Goal: Transaction & Acquisition: Purchase product/service

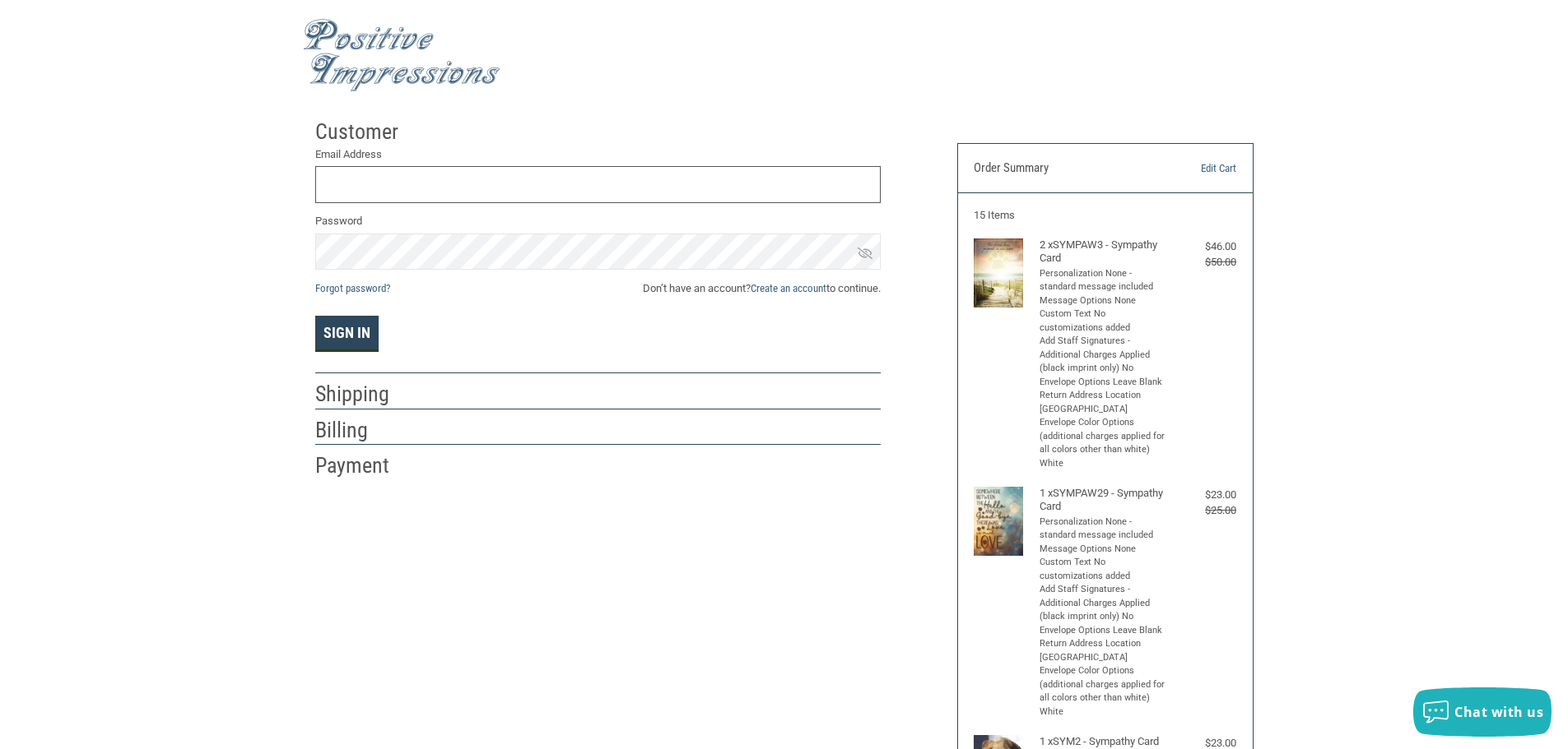
type input "[EMAIL_ADDRESS][DOMAIN_NAME]"
click at [343, 329] on button "Sign In" at bounding box center [346, 334] width 63 height 36
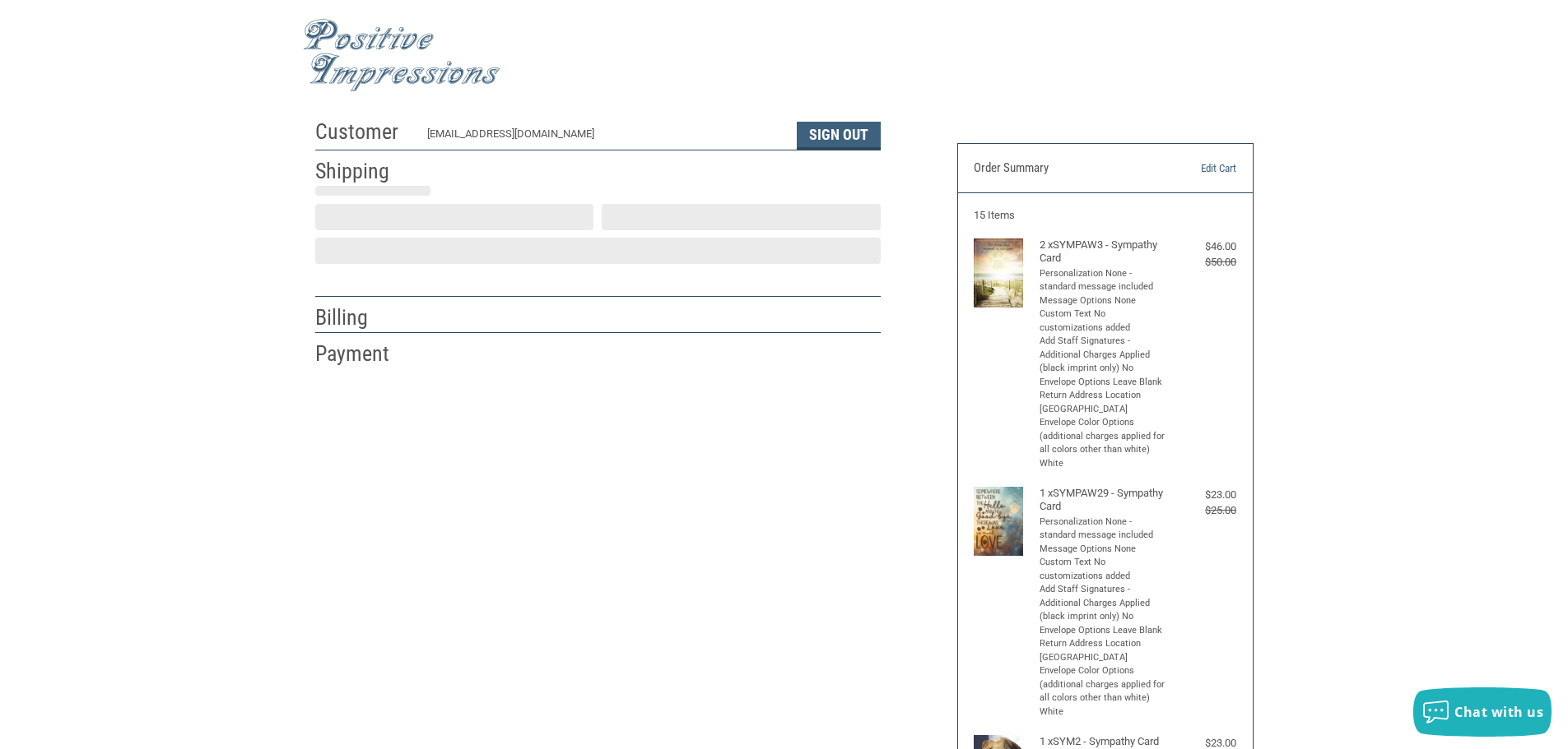
scroll to position [2, 0]
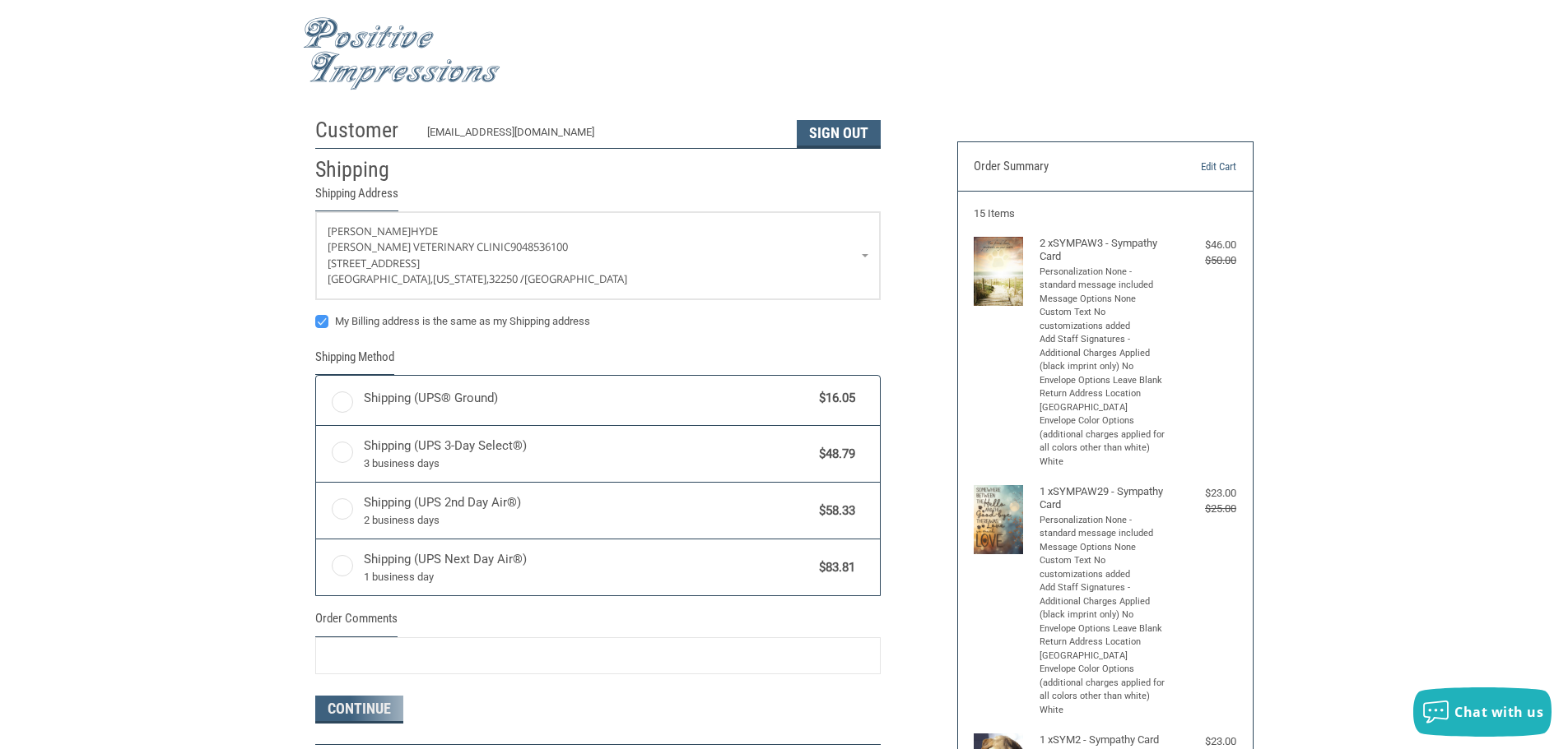
radio input "true"
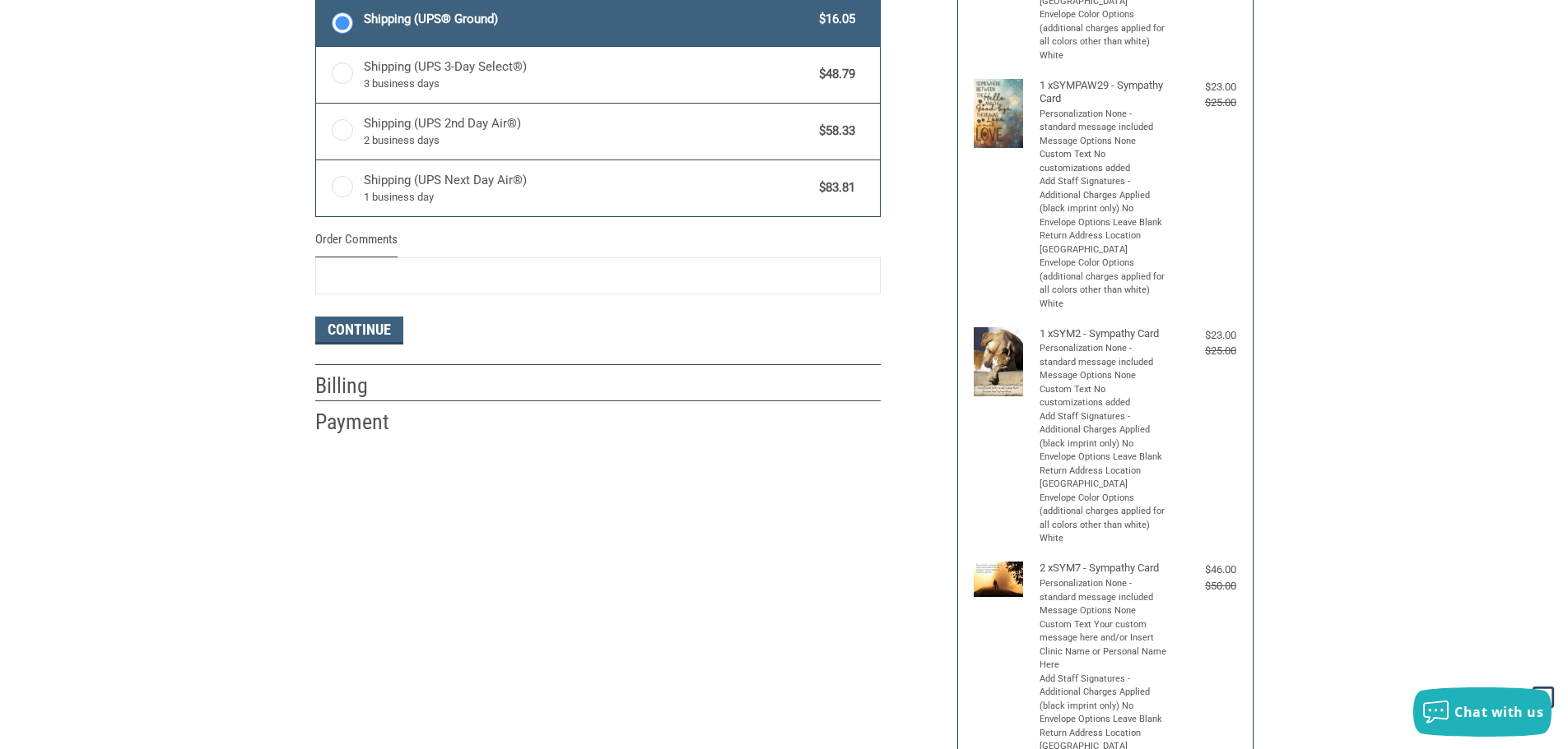
scroll to position [411, 0]
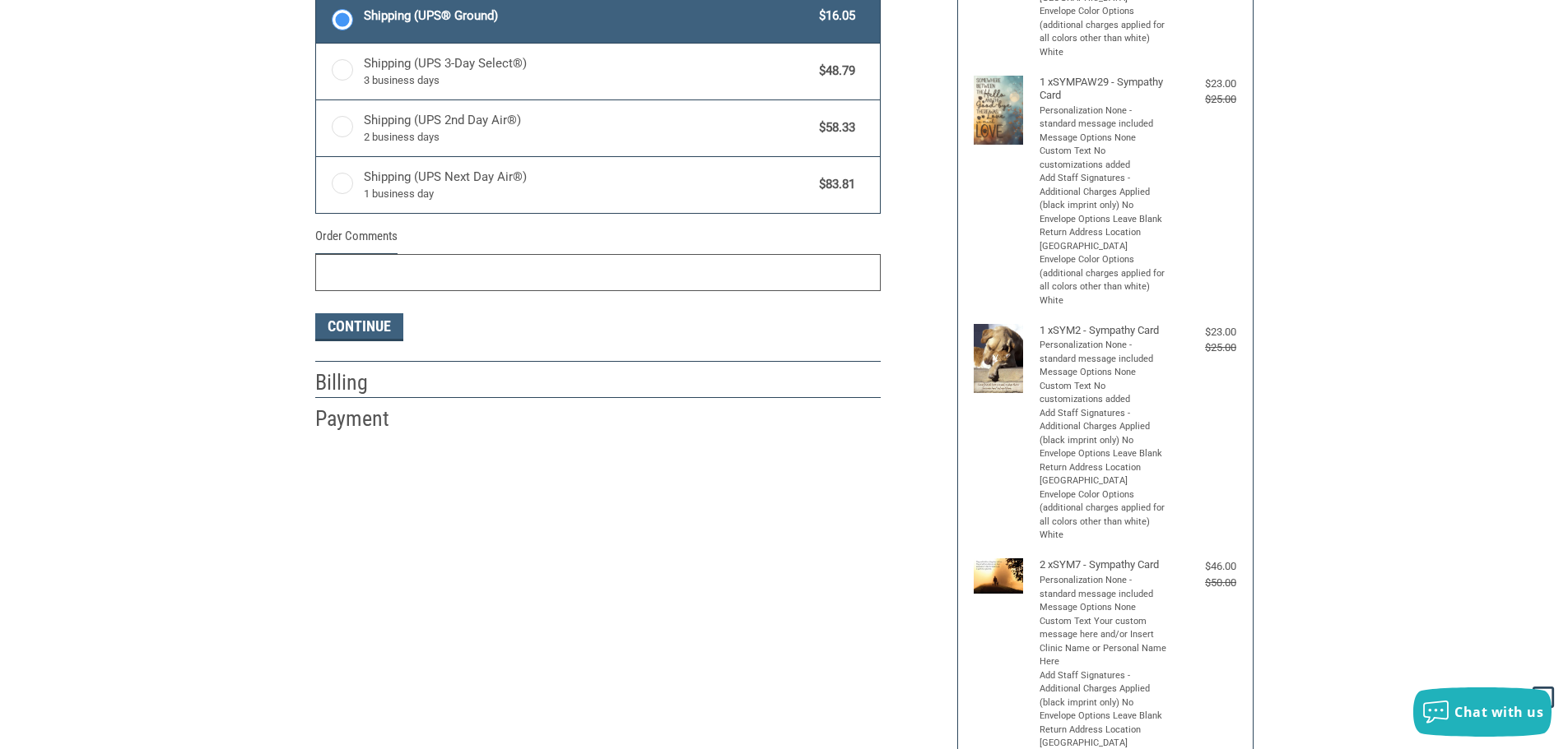
click at [371, 276] on input "Order Comments" at bounding box center [597, 273] width 565 height 37
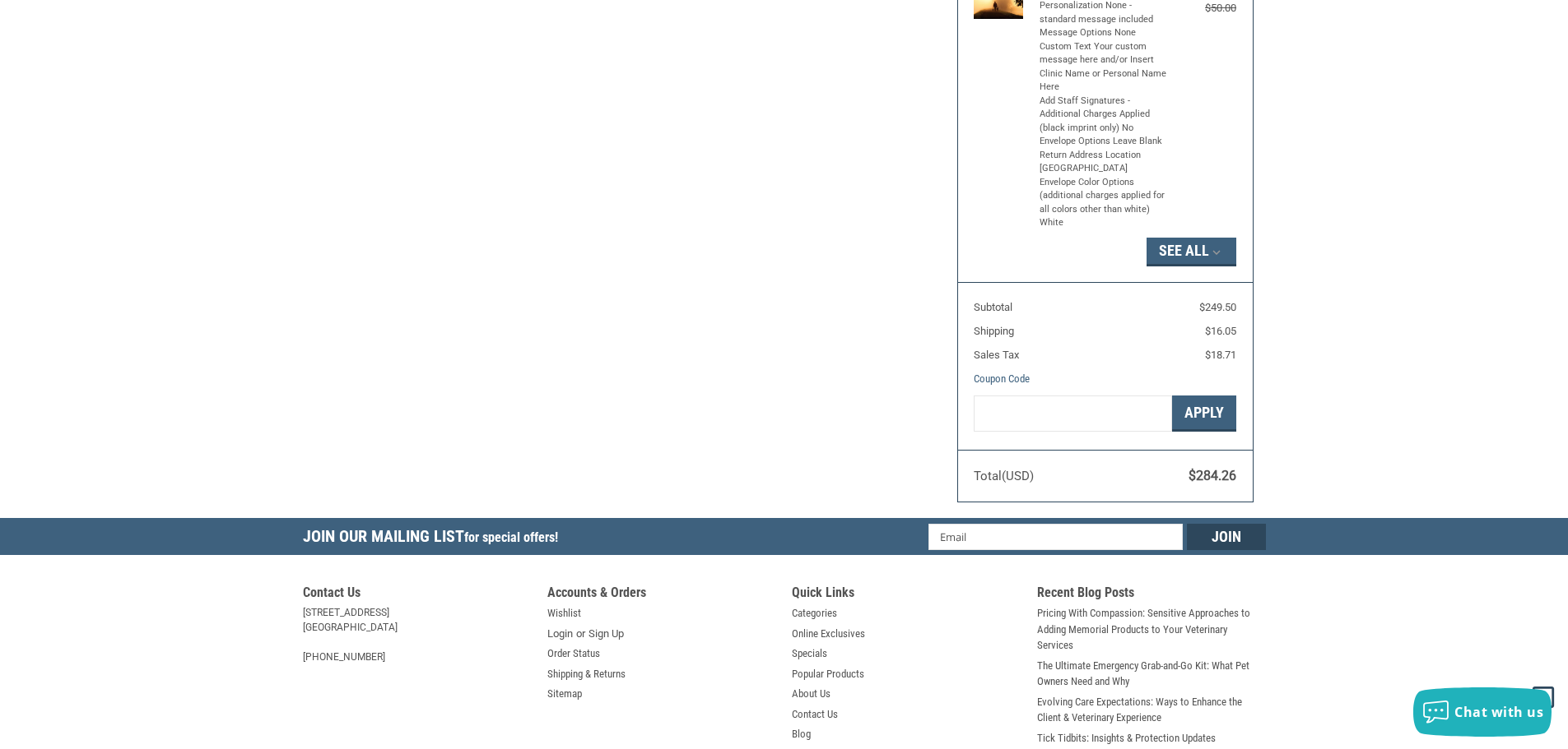
scroll to position [987, 0]
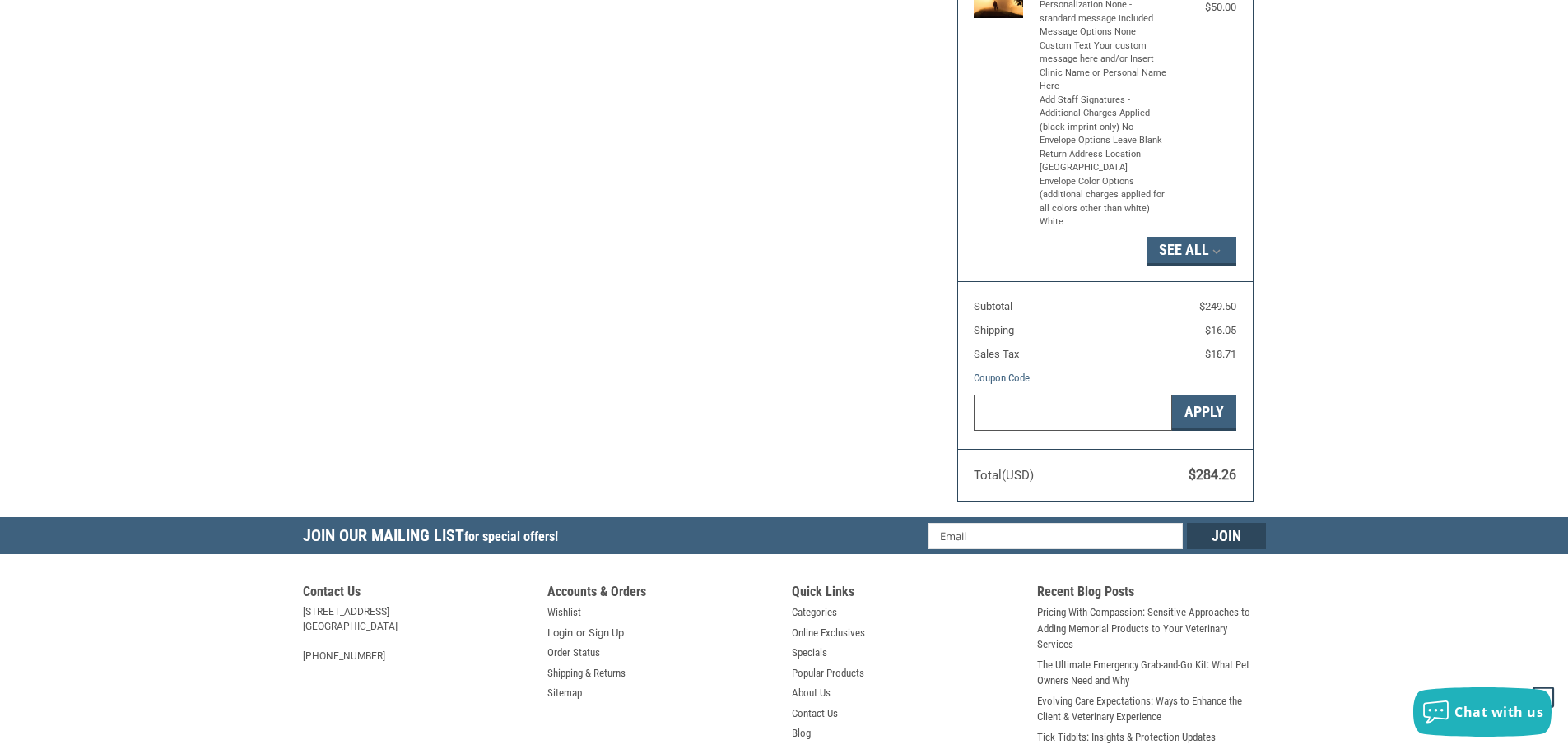
click at [1016, 404] on input "Gift Certificate or Coupon Code" at bounding box center [1072, 413] width 198 height 37
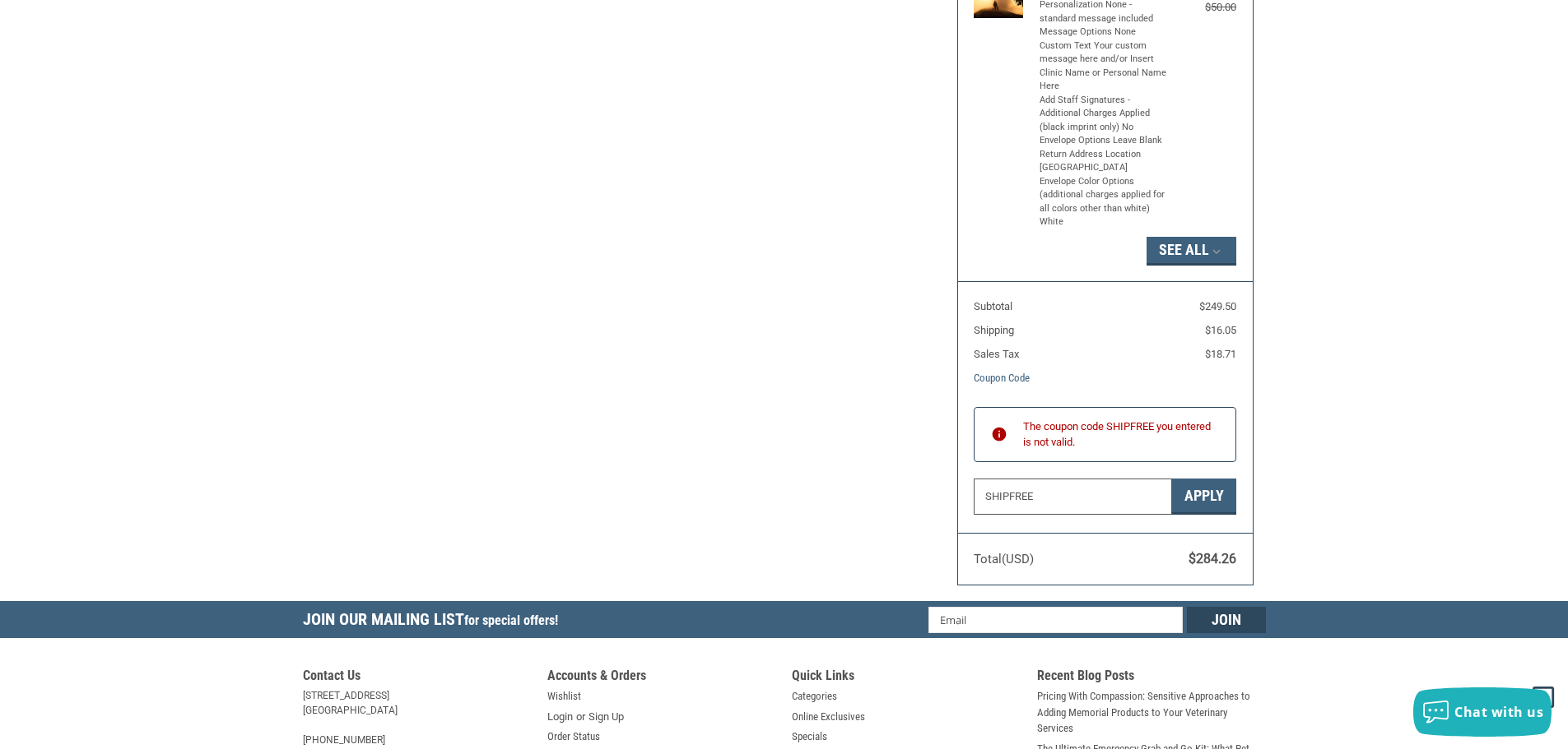
drag, startPoint x: 1045, startPoint y: 494, endPoint x: 922, endPoint y: 509, distance: 123.9
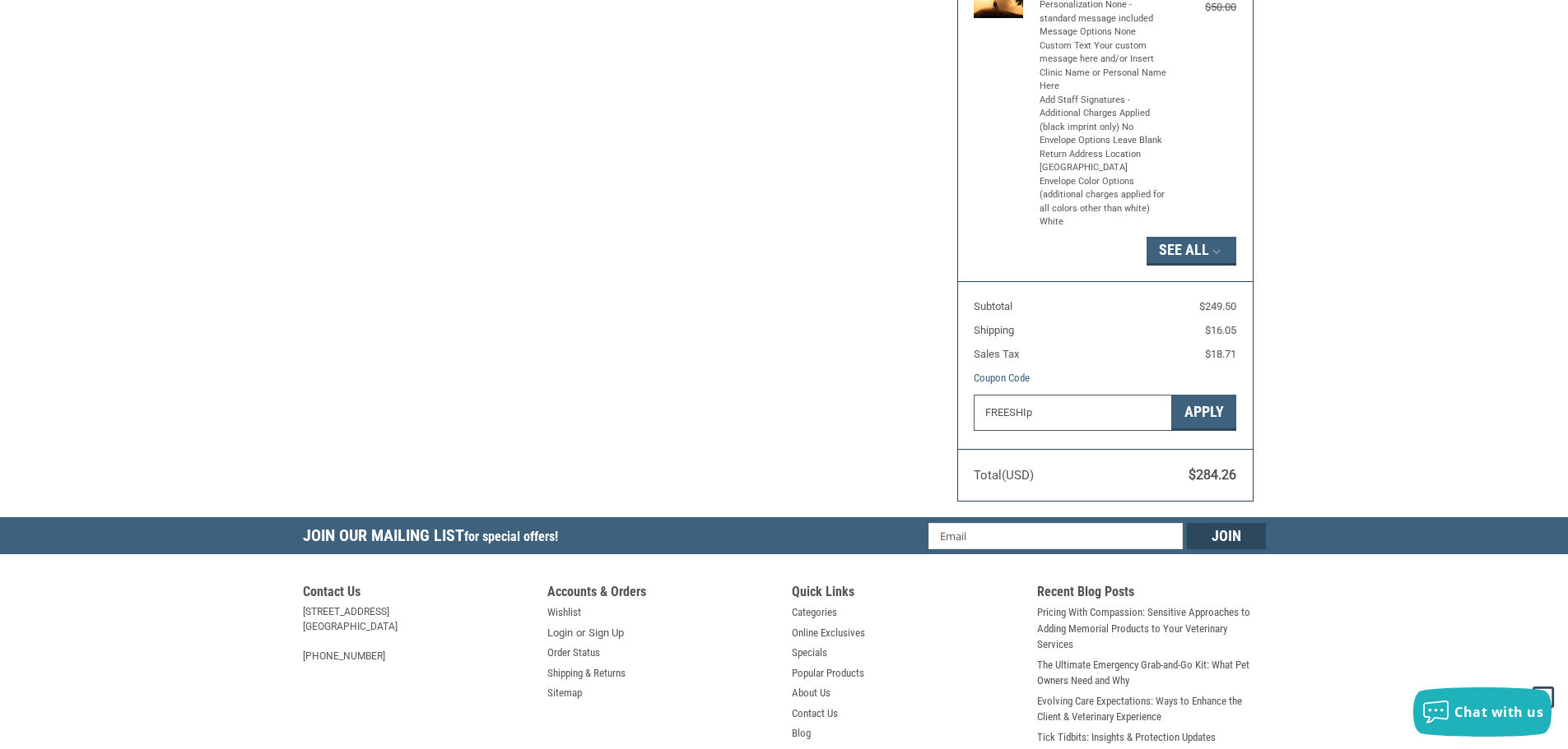
type input "FREESHIP"
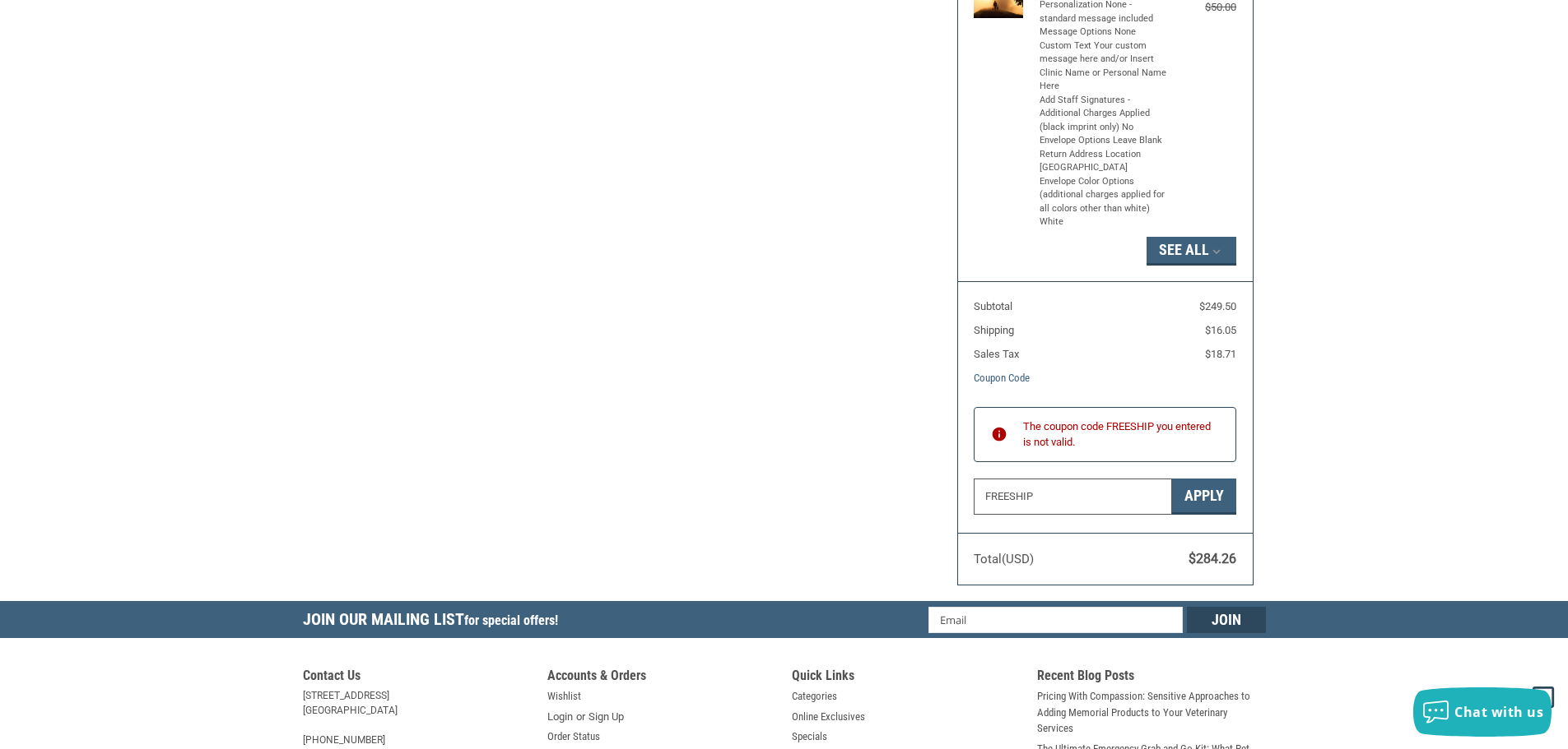
drag, startPoint x: 1063, startPoint y: 502, endPoint x: 870, endPoint y: 498, distance: 193.0
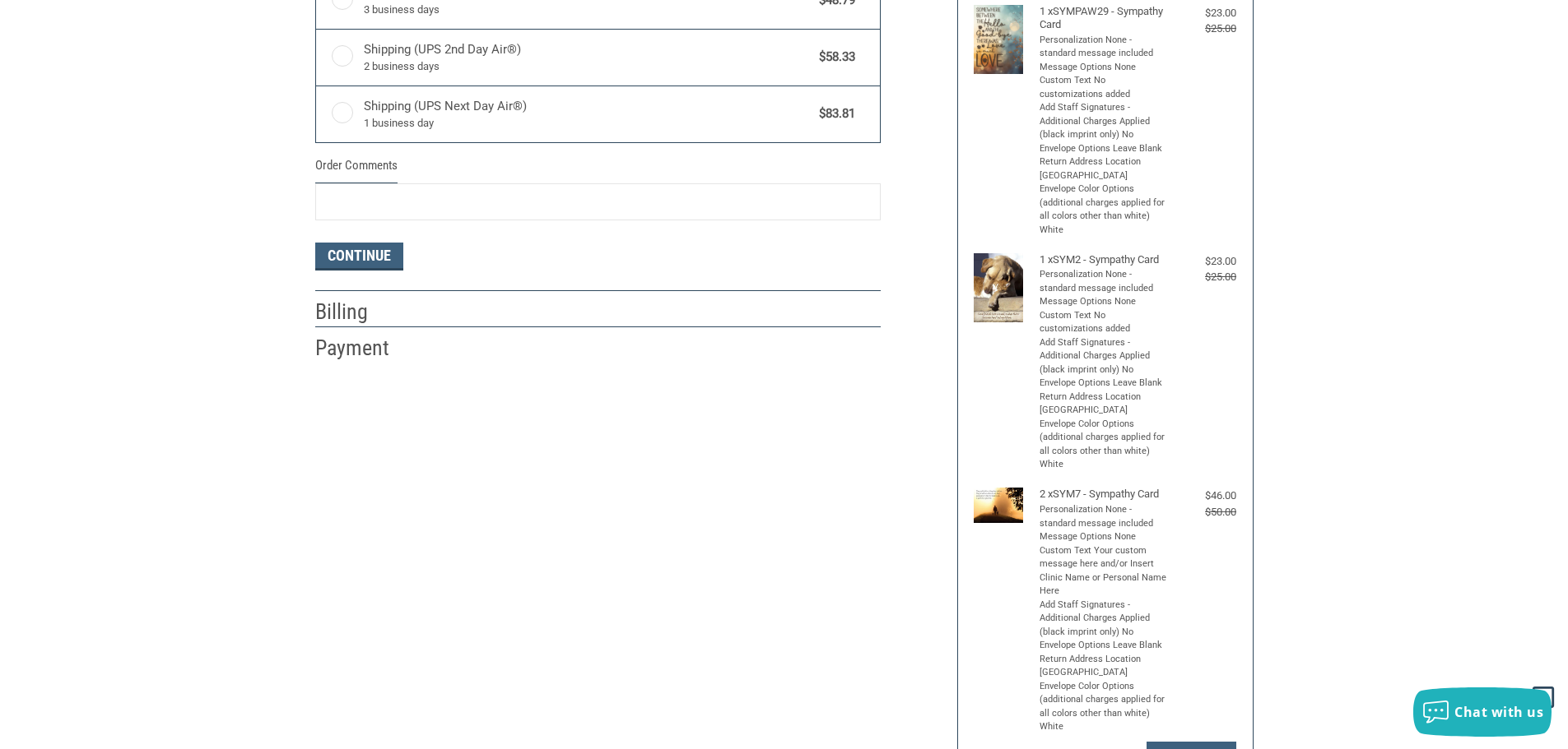
scroll to position [494, 0]
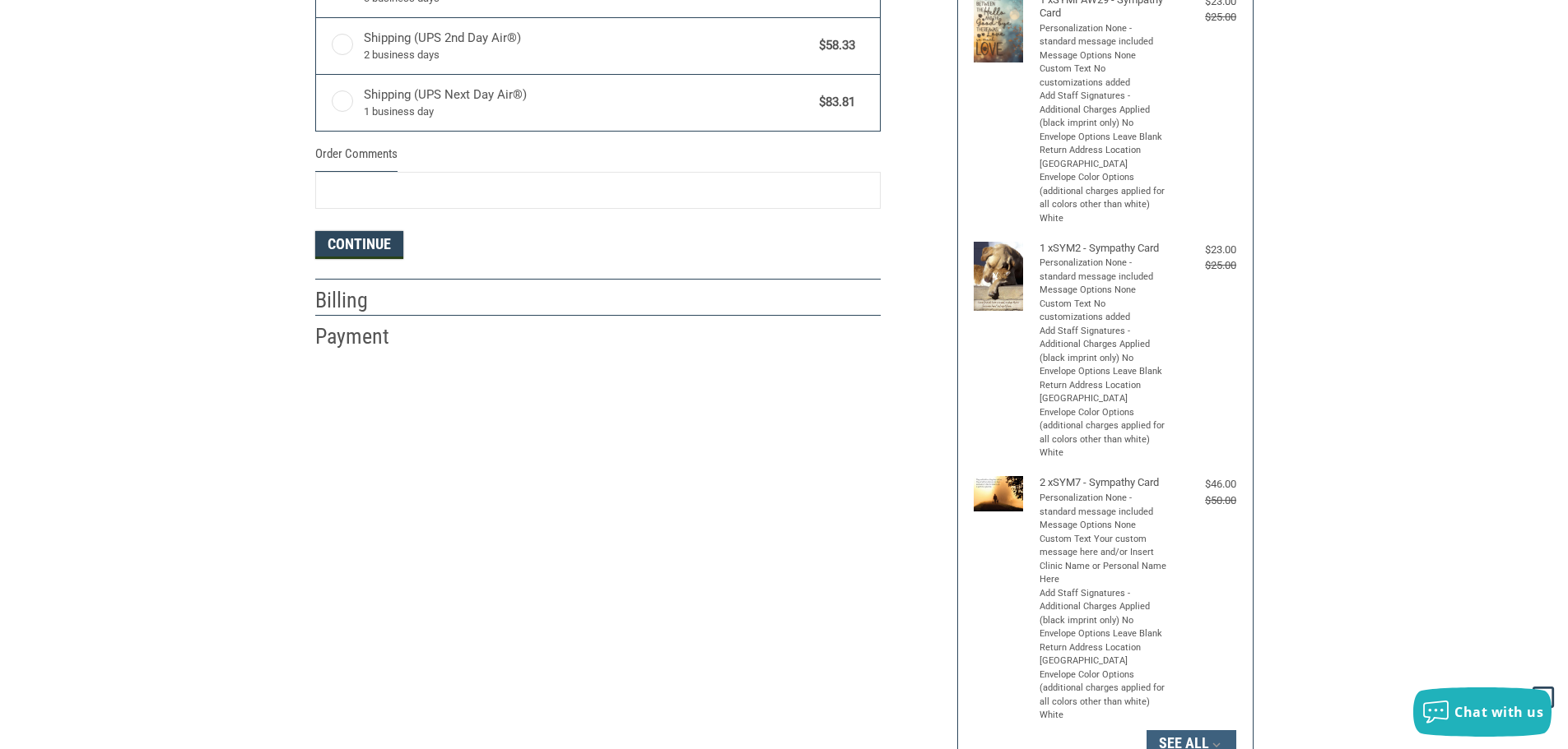
click at [380, 243] on button "Continue" at bounding box center [359, 245] width 88 height 28
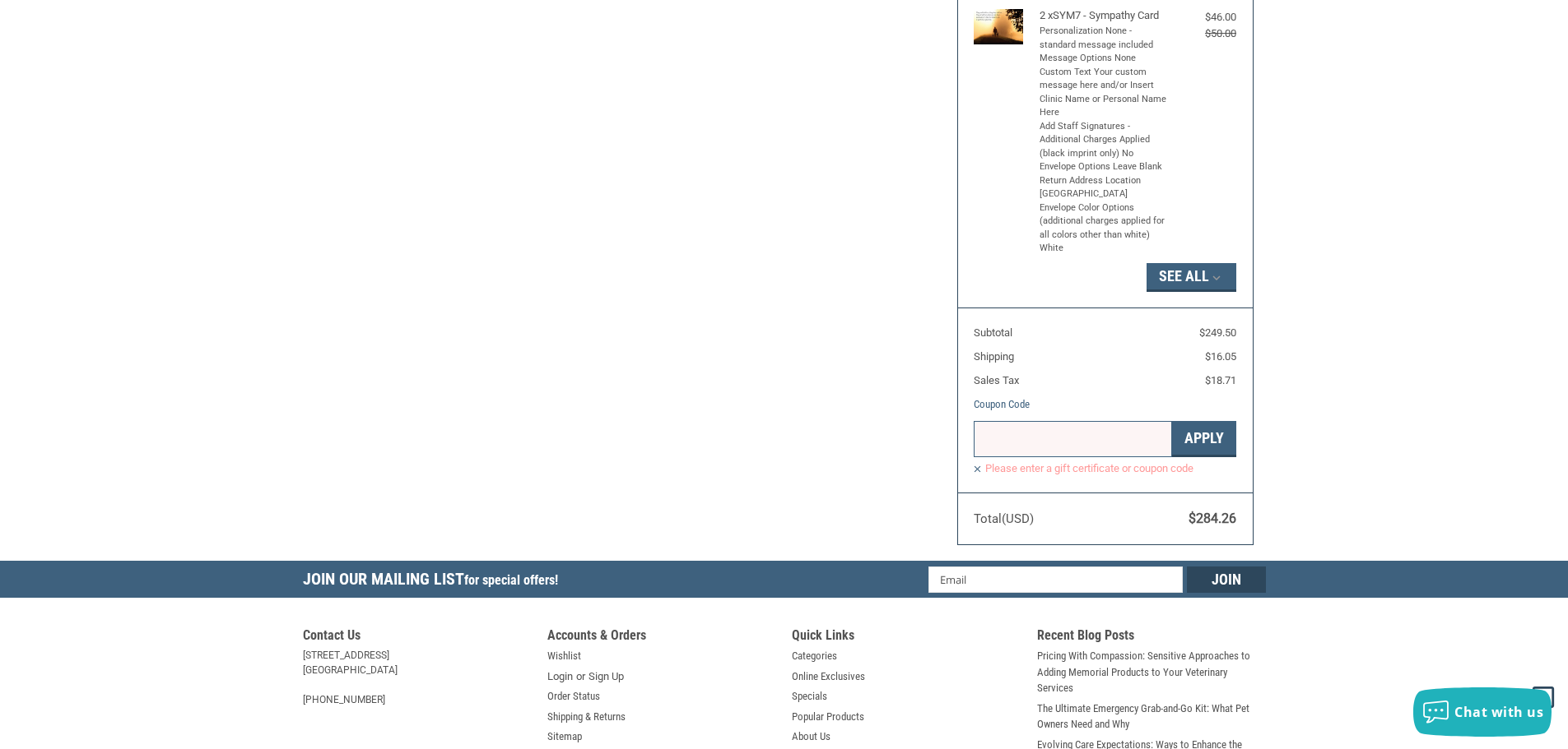
scroll to position [987, 0]
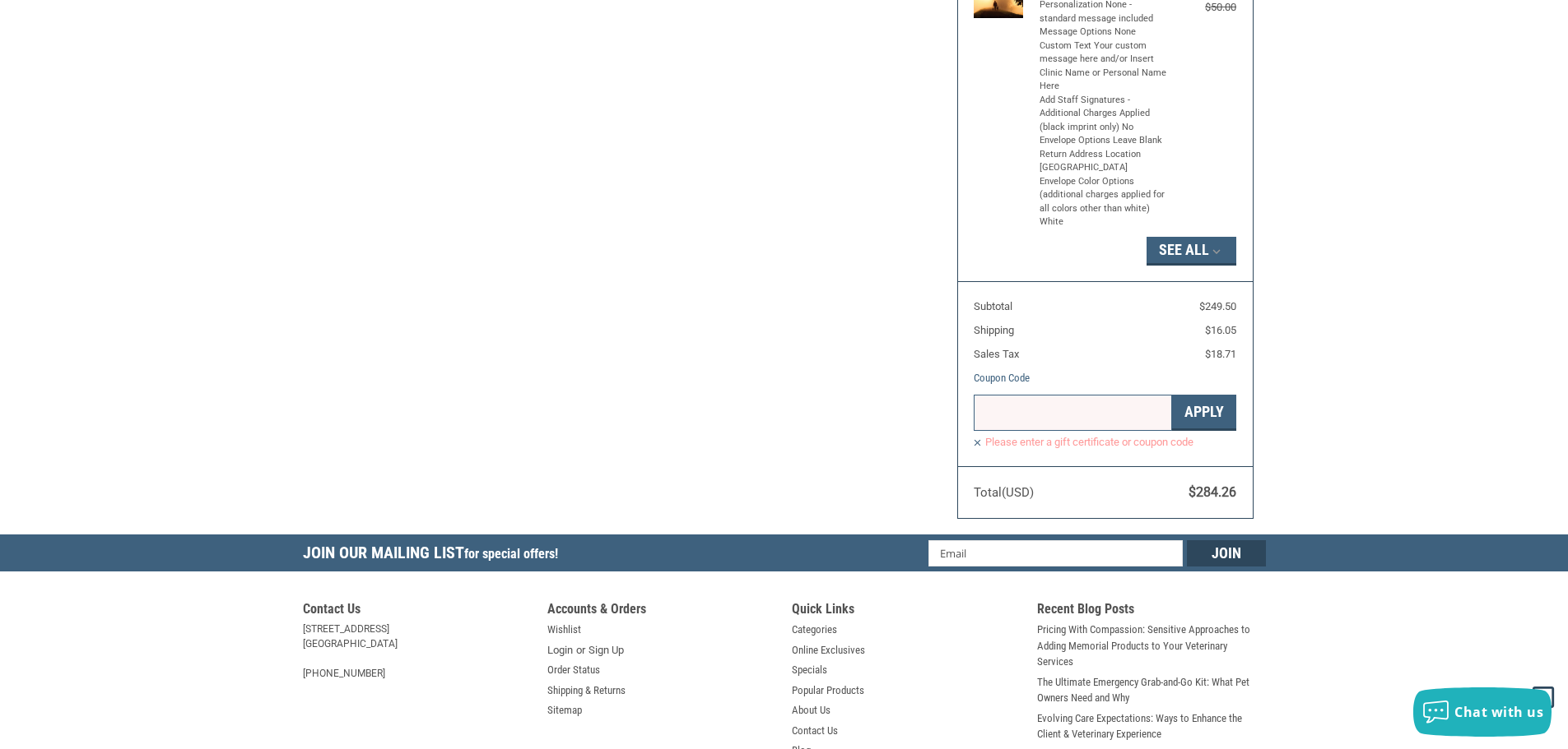
click at [978, 445] on label "Please enter a gift certificate or coupon code" at bounding box center [1104, 442] width 262 height 14
click at [978, 440] on label "Please enter a gift certificate or coupon code" at bounding box center [1104, 442] width 262 height 14
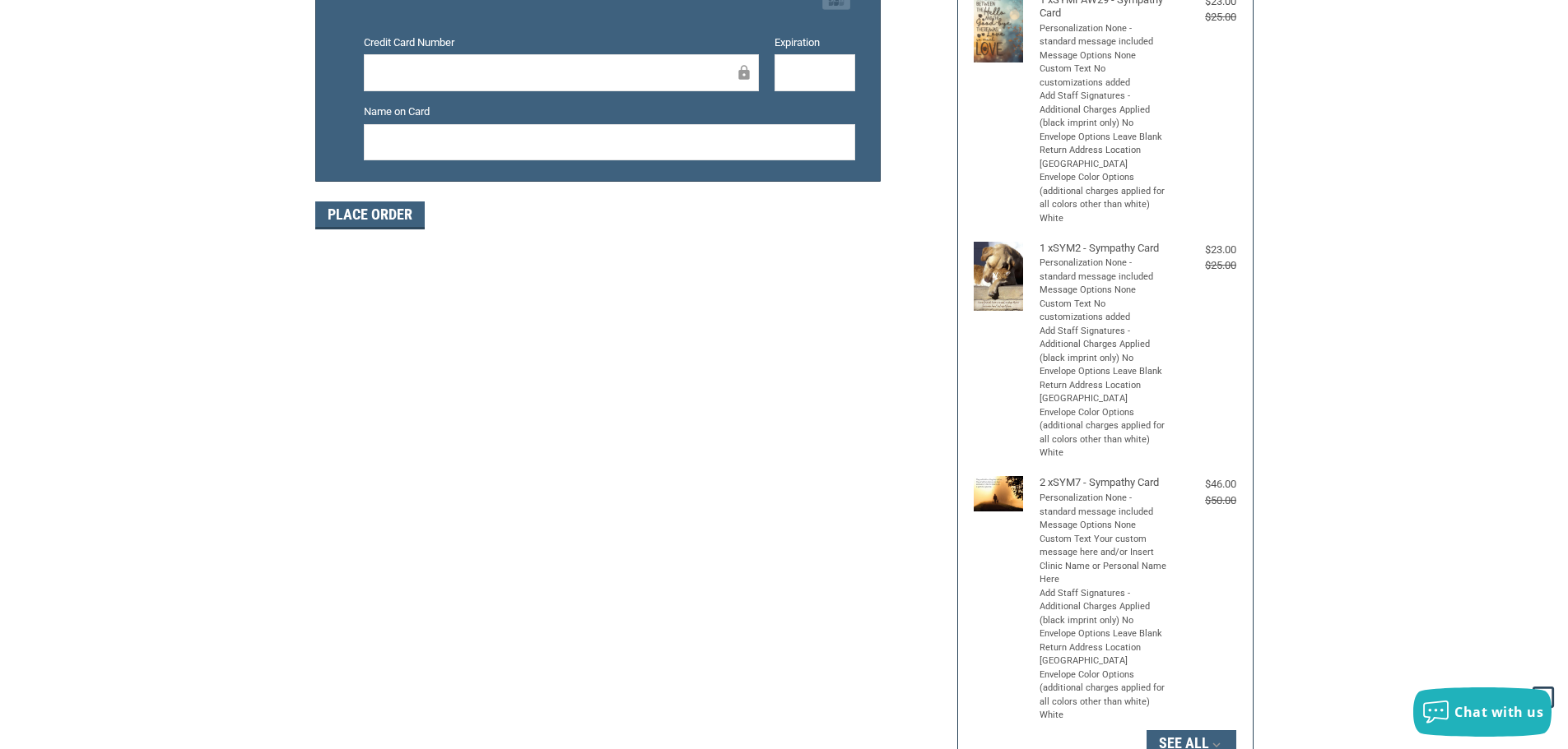
scroll to position [329, 0]
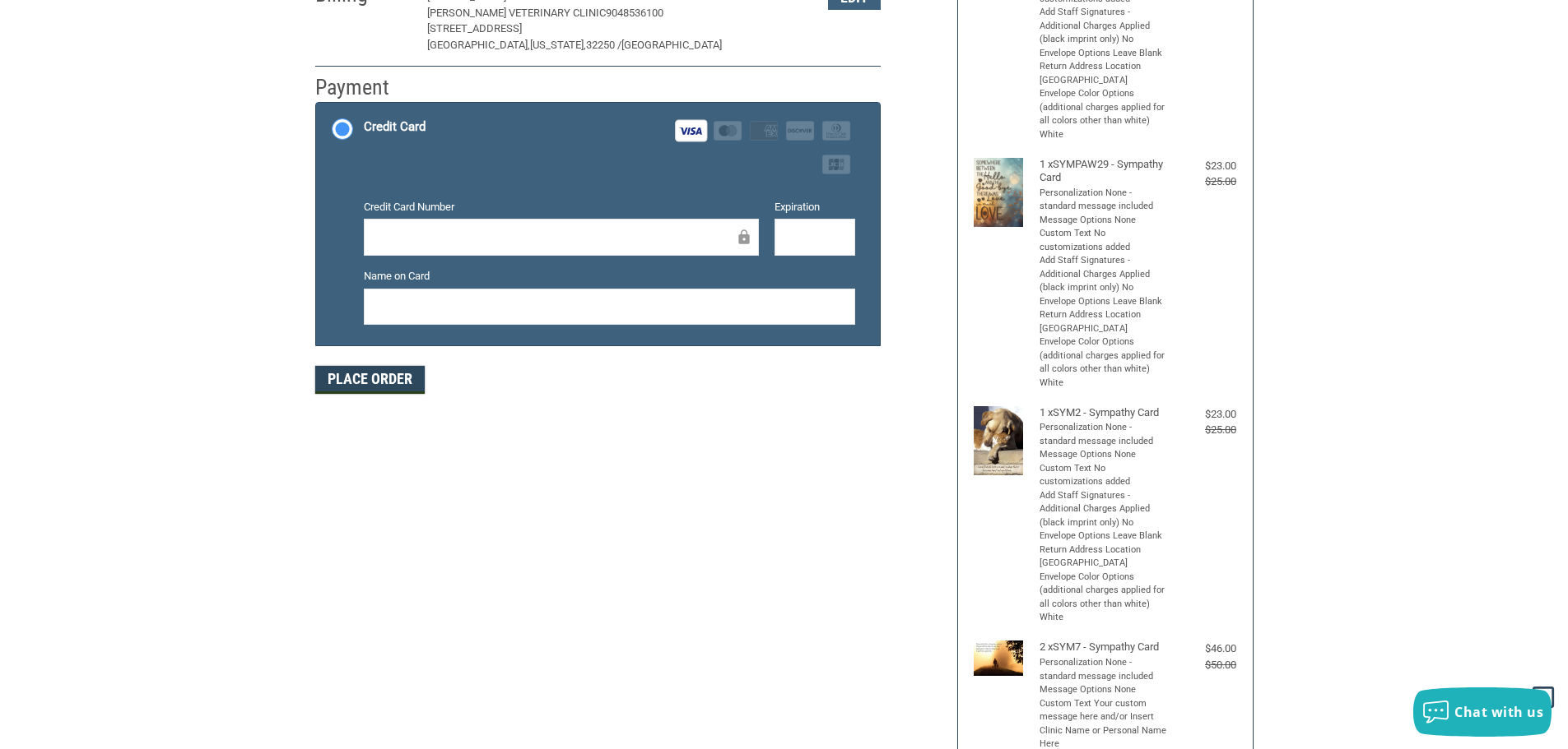
click at [329, 372] on button "Place Order" at bounding box center [370, 380] width 109 height 28
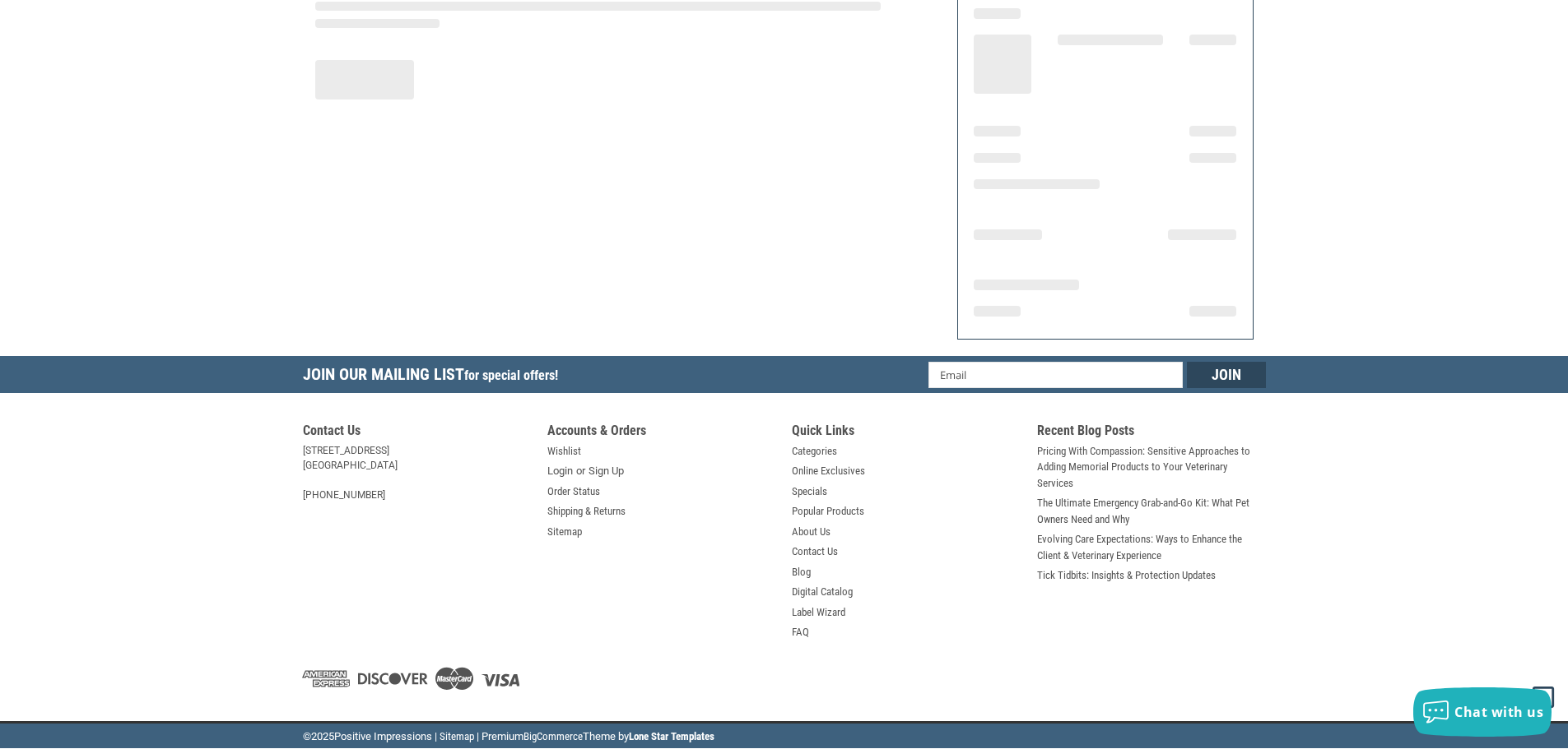
scroll to position [197, 0]
